Goal: Transaction & Acquisition: Purchase product/service

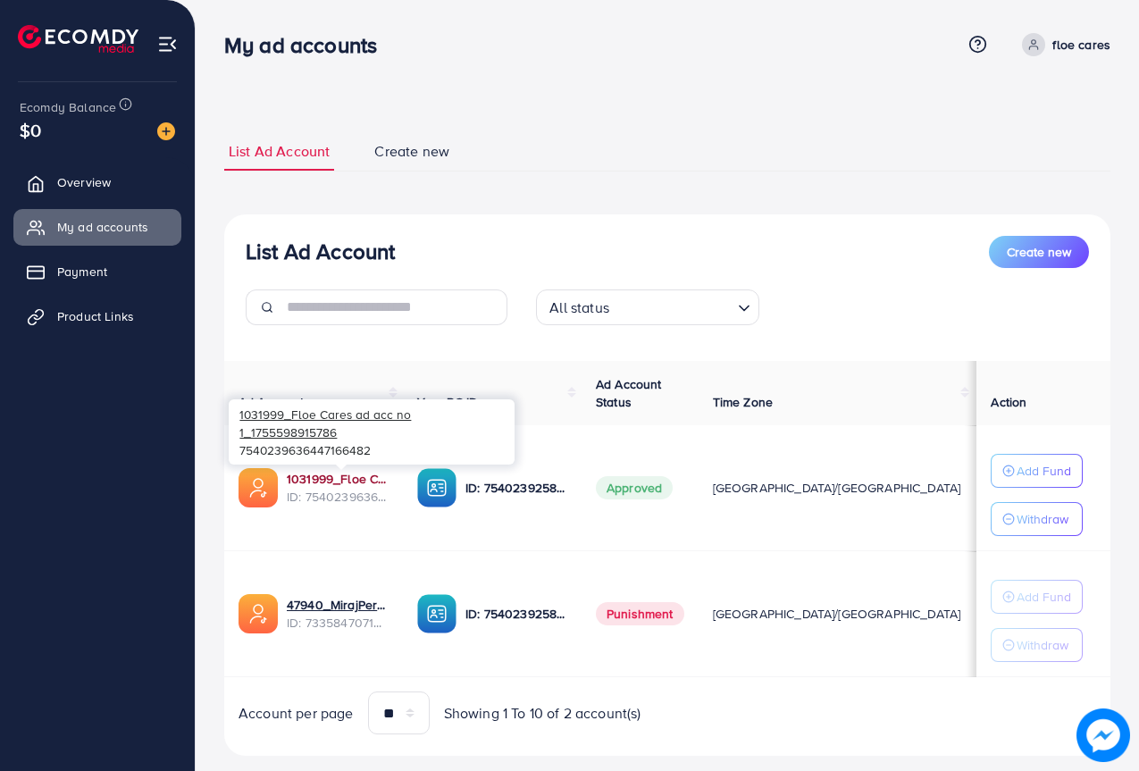
click at [320, 478] on link "1031999_Floe Cares ad acc no 1_1755598915786" at bounding box center [338, 479] width 102 height 18
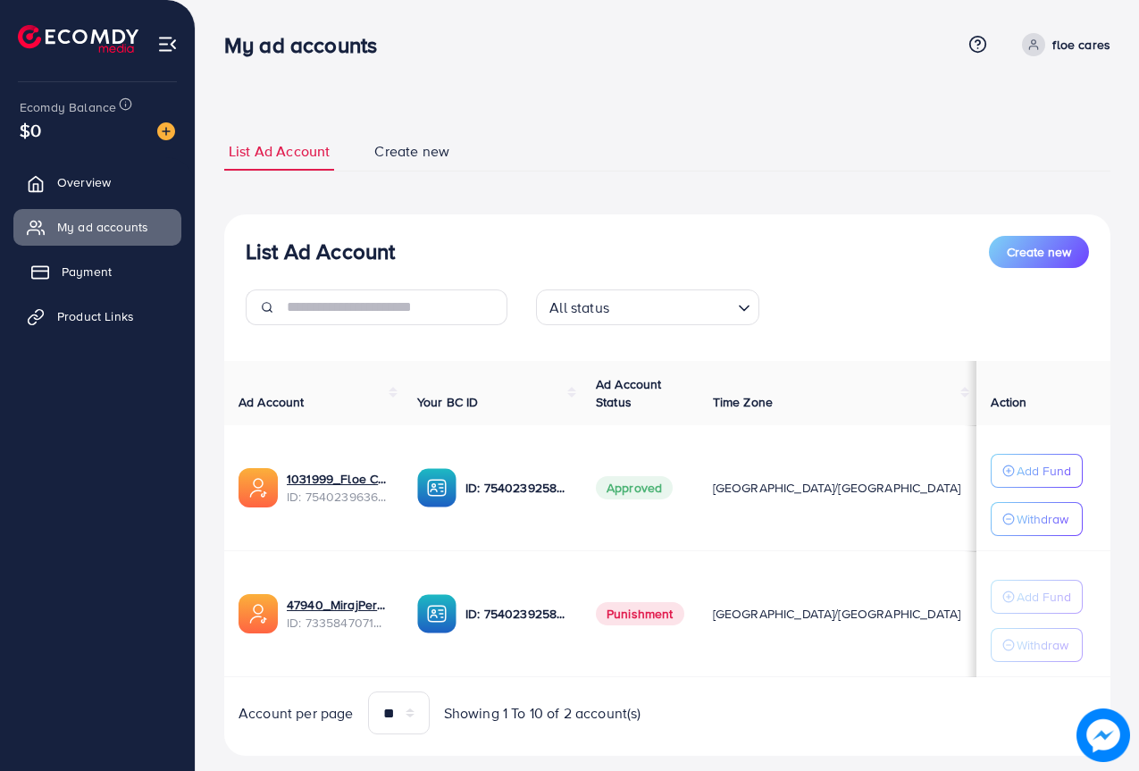
click at [105, 272] on span "Payment" at bounding box center [87, 272] width 50 height 18
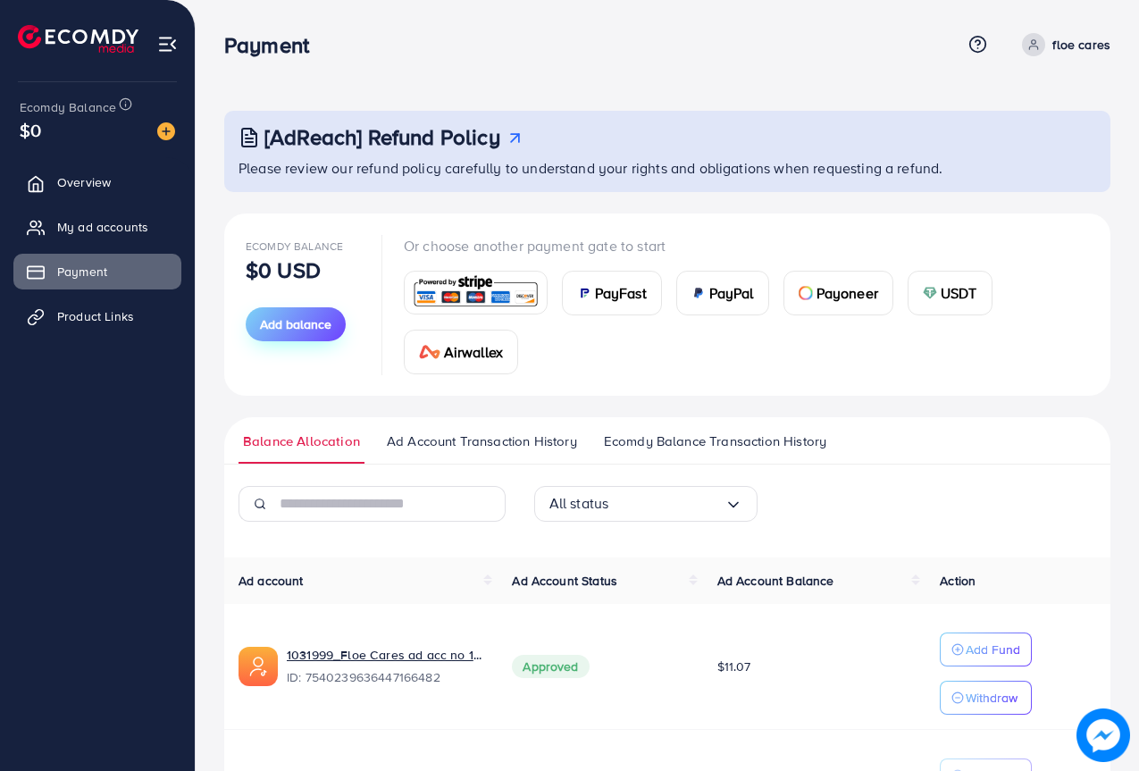
click at [318, 333] on button "Add balance" at bounding box center [296, 324] width 100 height 34
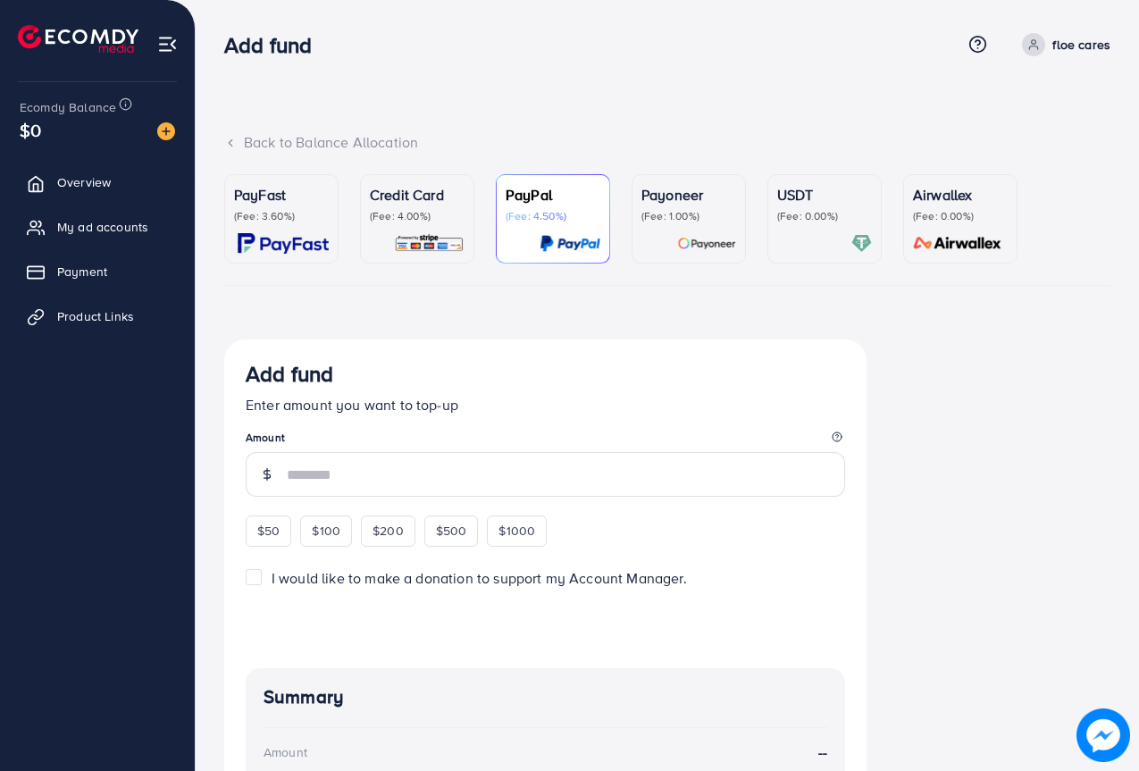
click at [415, 235] on img at bounding box center [429, 243] width 71 height 21
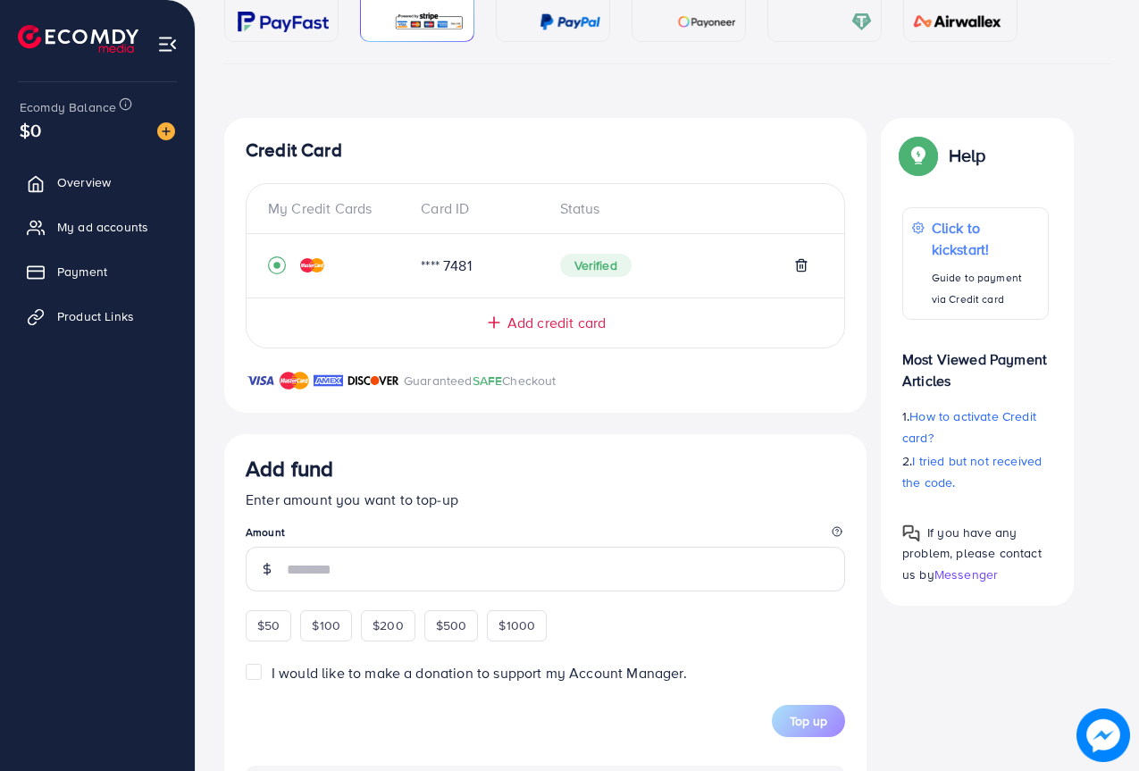
scroll to position [268, 0]
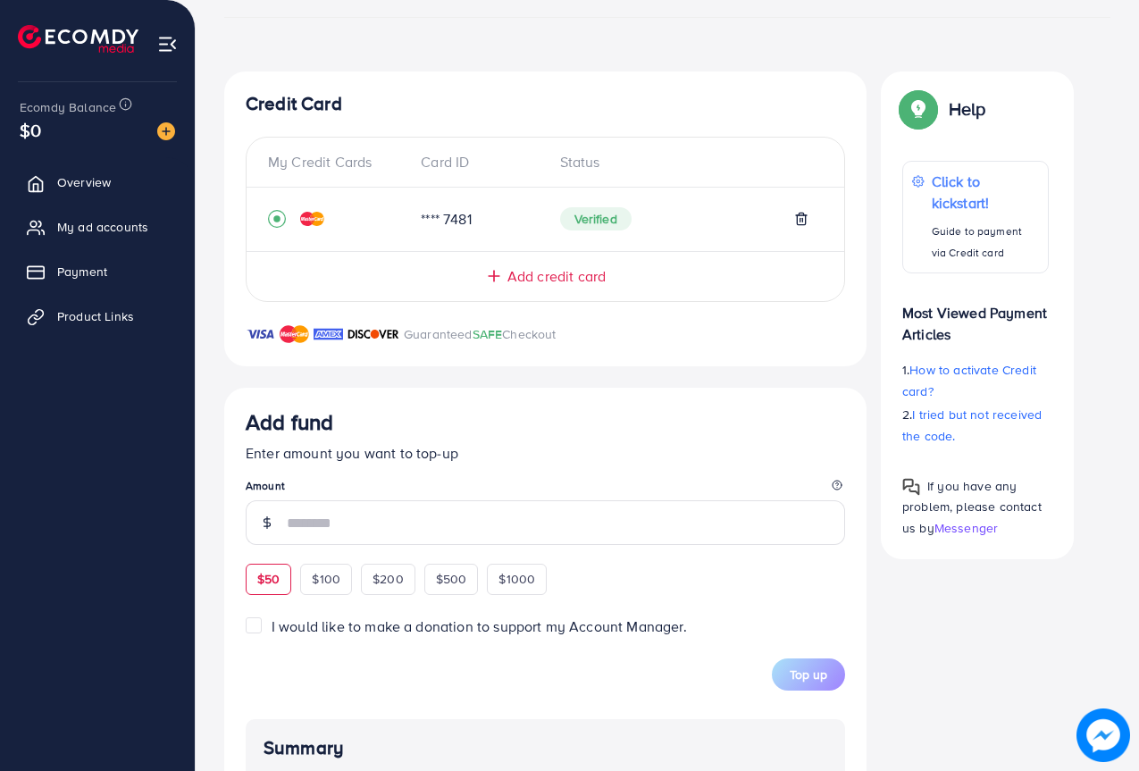
click at [256, 577] on div "$50" at bounding box center [269, 579] width 46 height 30
type input "**"
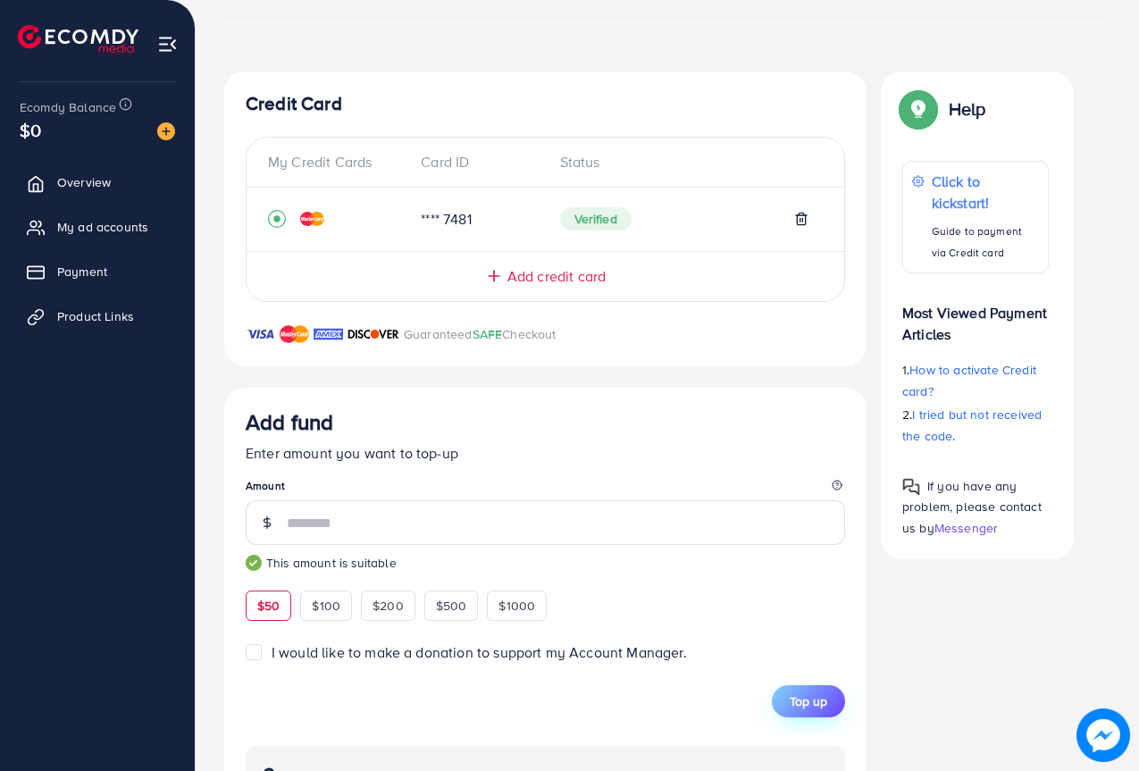
click at [799, 695] on span "Top up" at bounding box center [809, 701] width 38 height 18
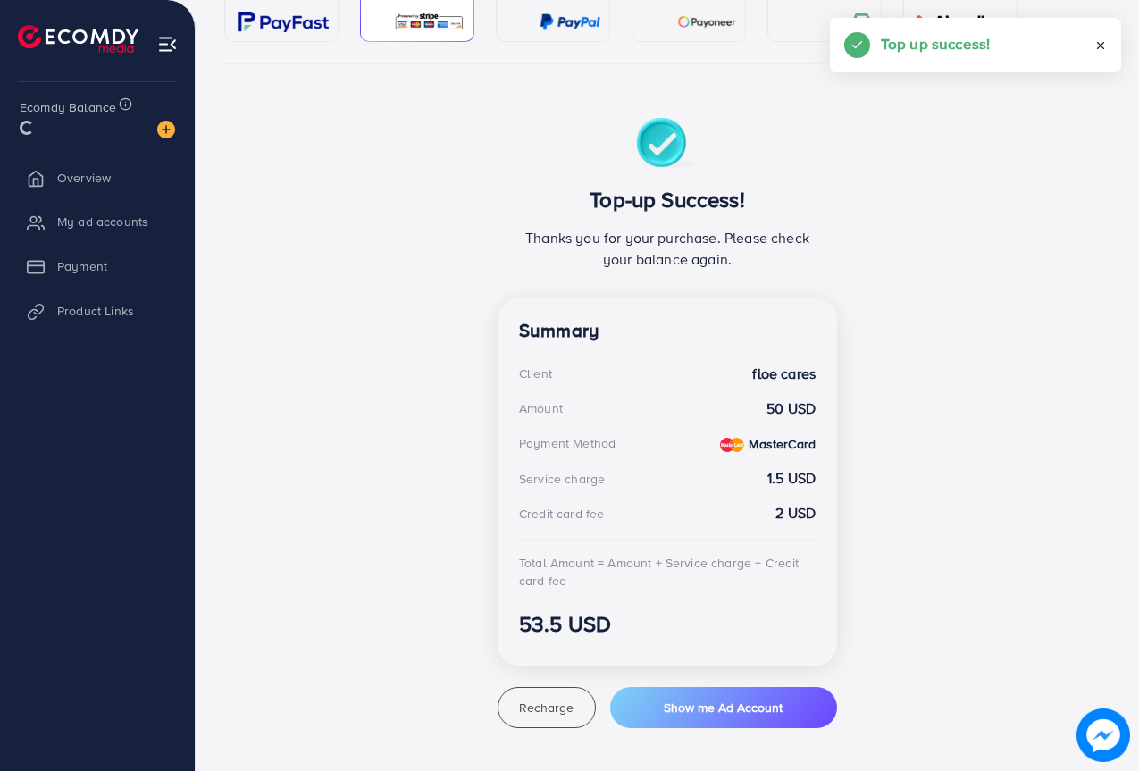
scroll to position [222, 0]
